Goal: Task Accomplishment & Management: Use online tool/utility

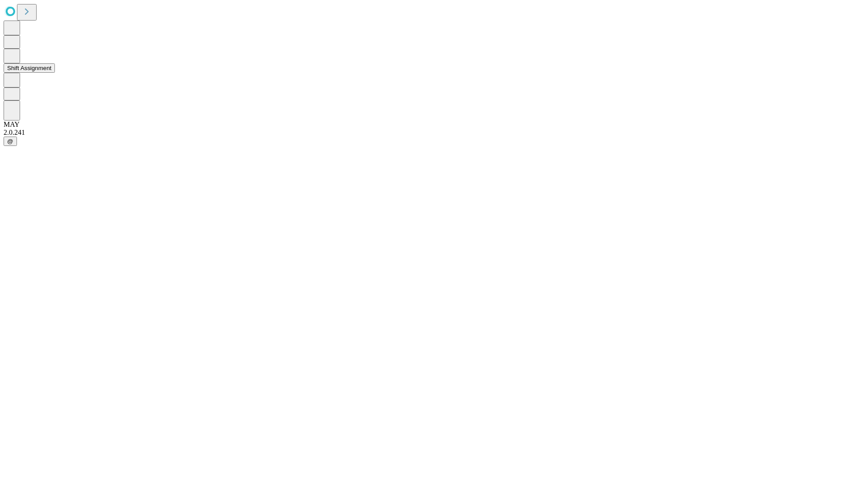
click at [55, 73] on button "Shift Assignment" at bounding box center [29, 67] width 51 height 9
